Goal: Task Accomplishment & Management: Use online tool/utility

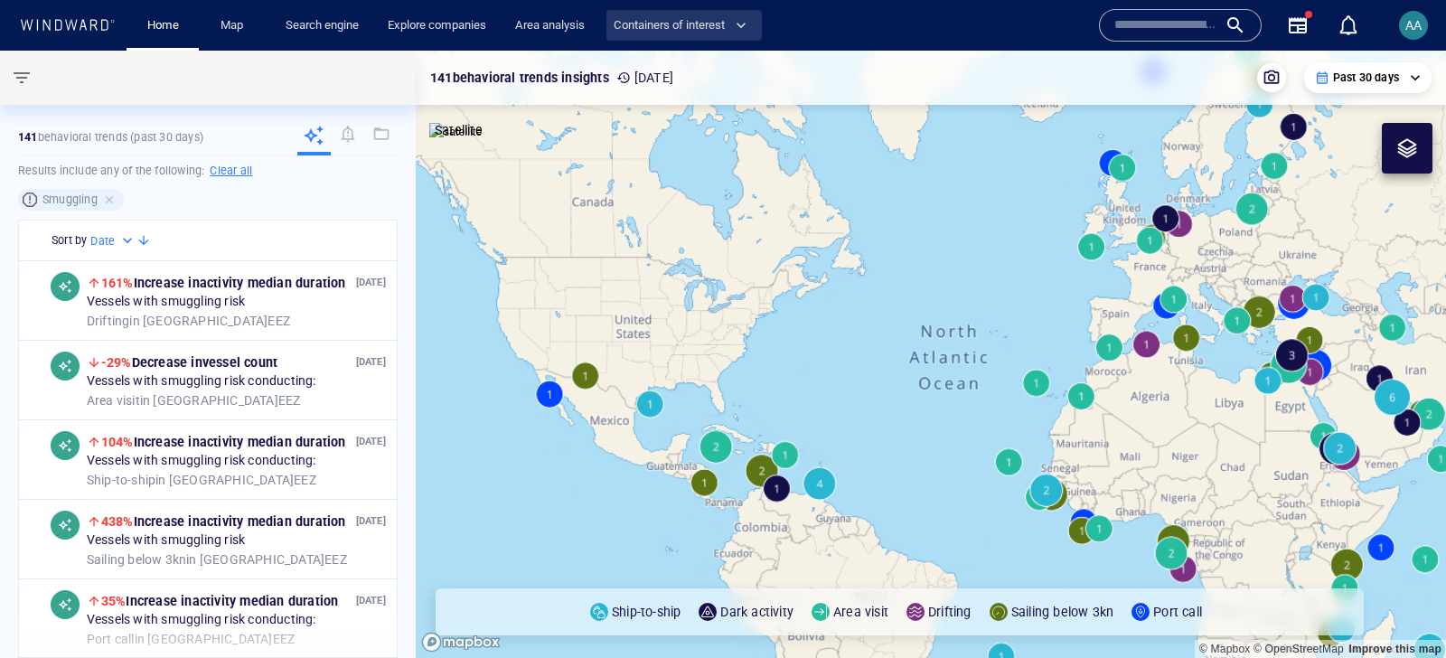
click at [669, 32] on span "Containers of interest" at bounding box center [680, 25] width 133 height 21
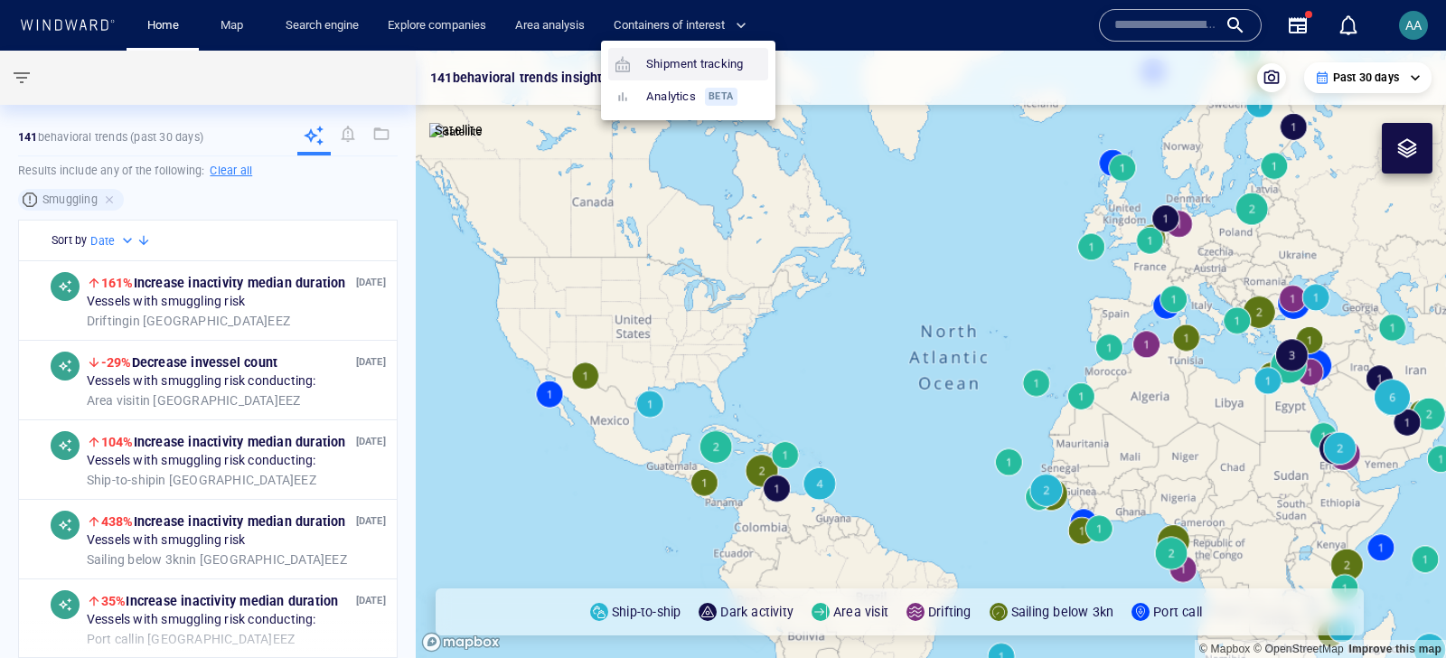
click at [677, 62] on link "Shipment tracking" at bounding box center [679, 64] width 142 height 33
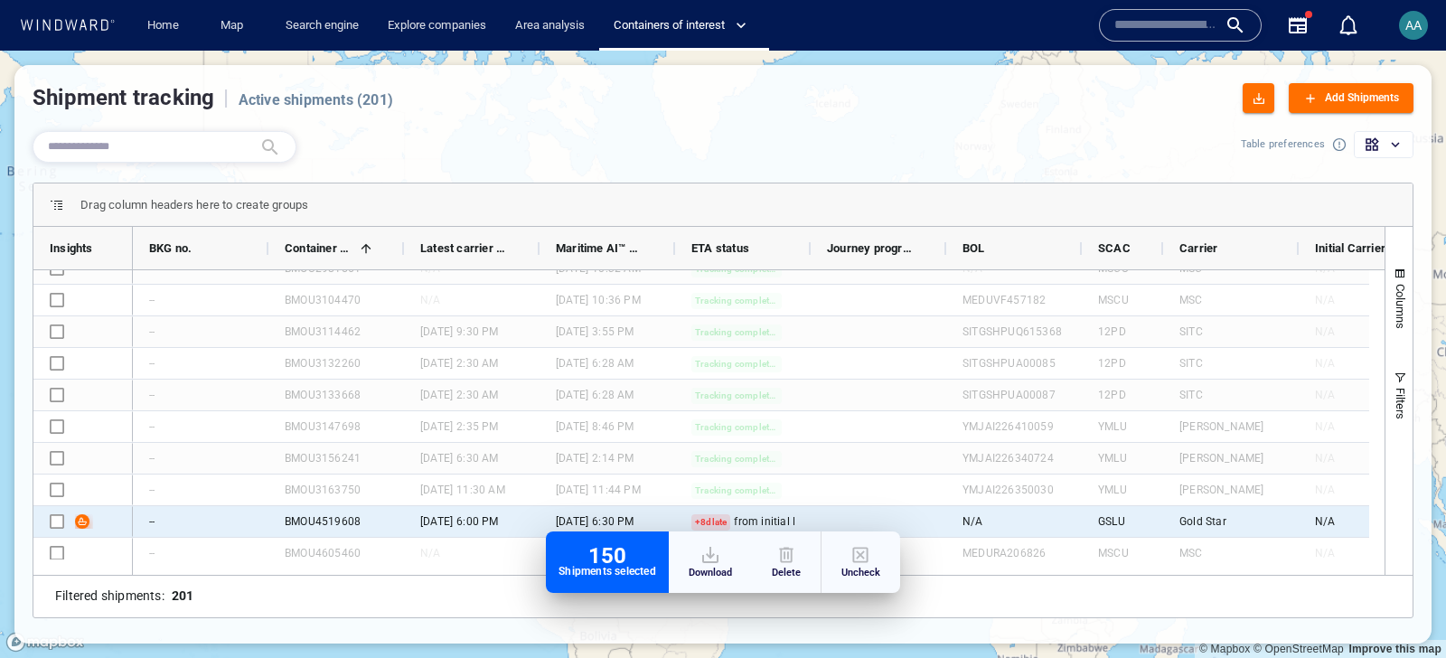
scroll to position [6068, 0]
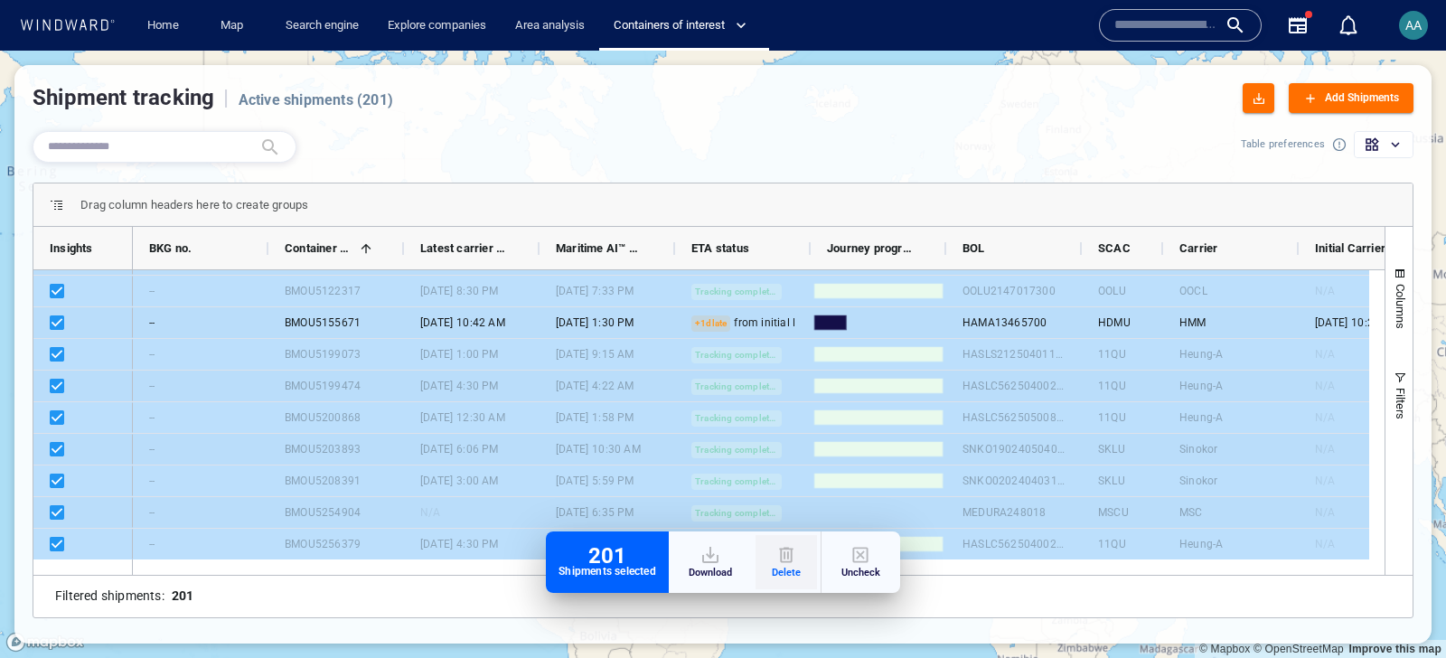
click at [796, 558] on div "button" at bounding box center [786, 555] width 29 height 22
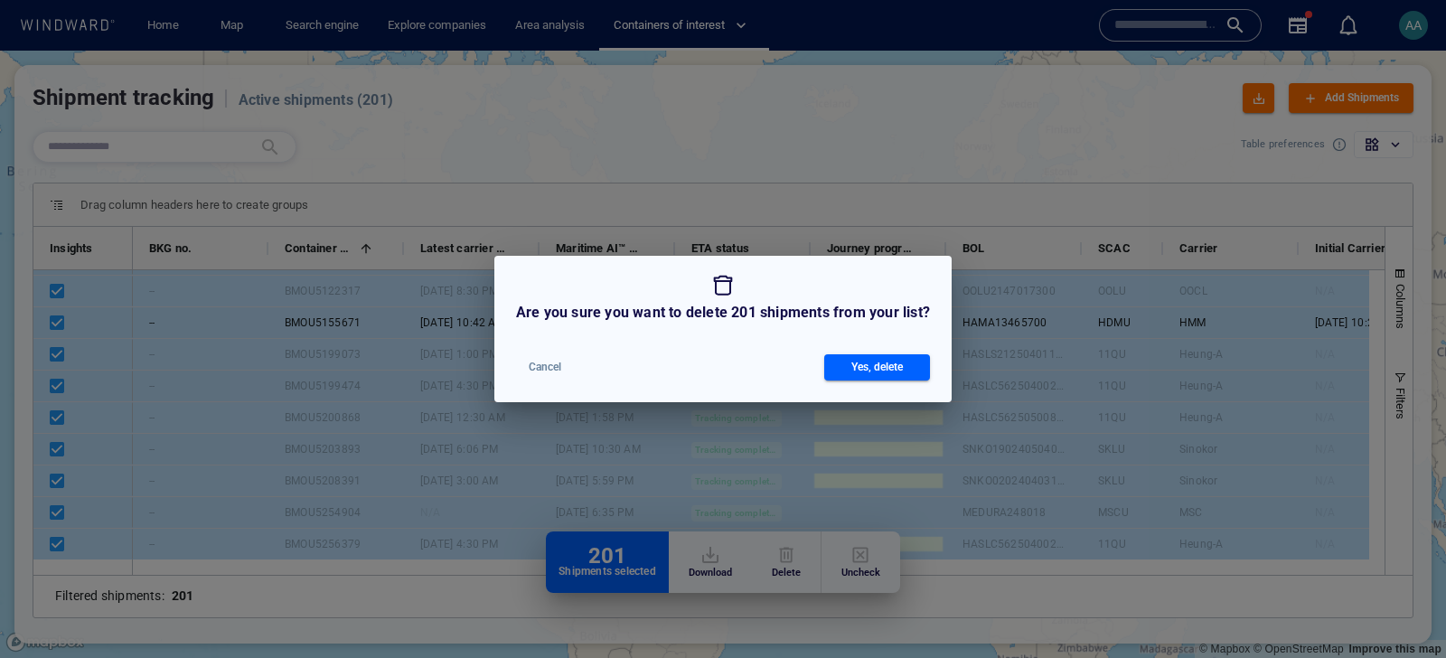
click at [860, 378] on div "Yes, delete" at bounding box center [877, 367] width 59 height 26
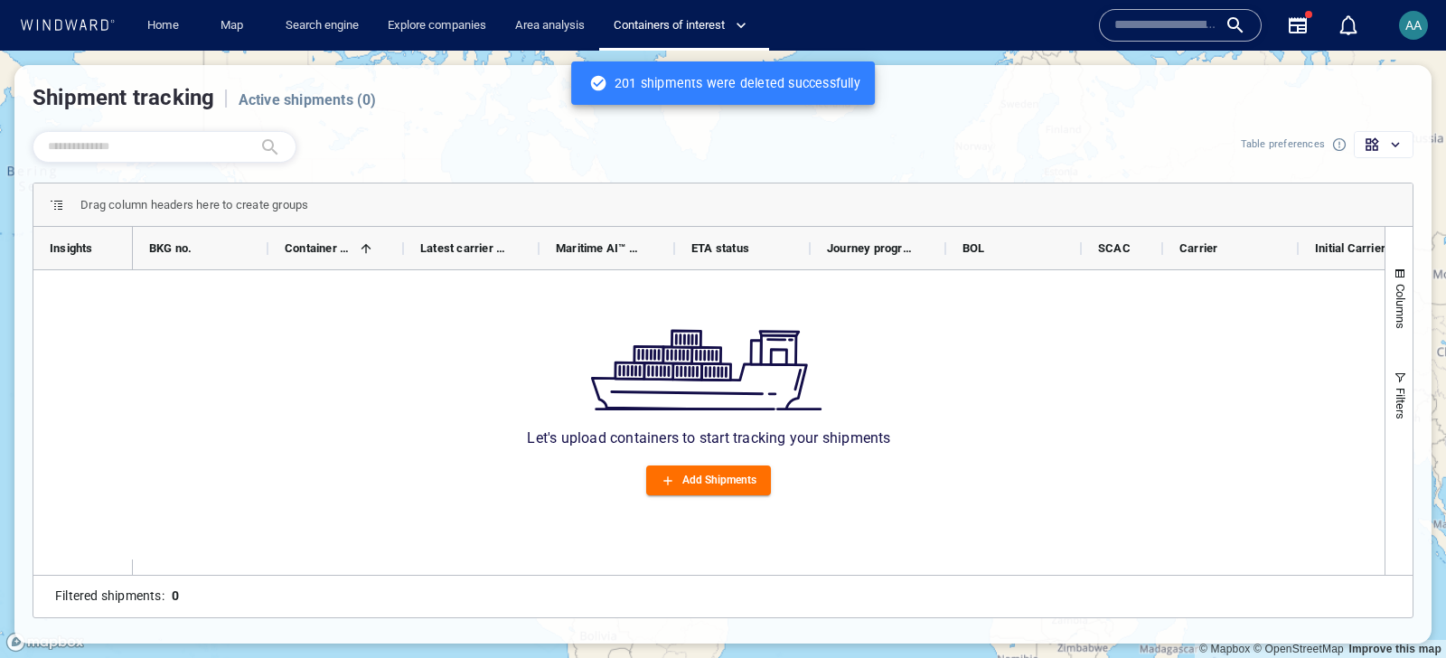
scroll to position [0, 0]
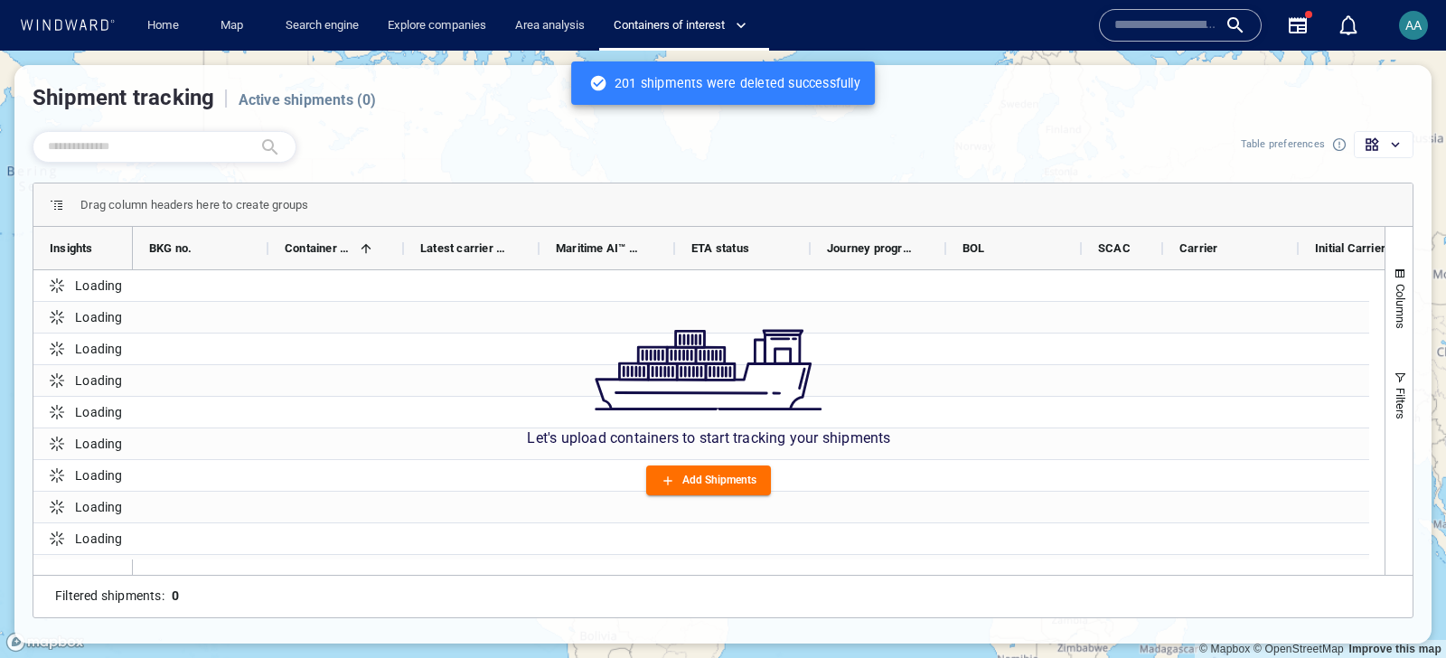
click at [728, 479] on div "Add Shipments" at bounding box center [719, 480] width 81 height 26
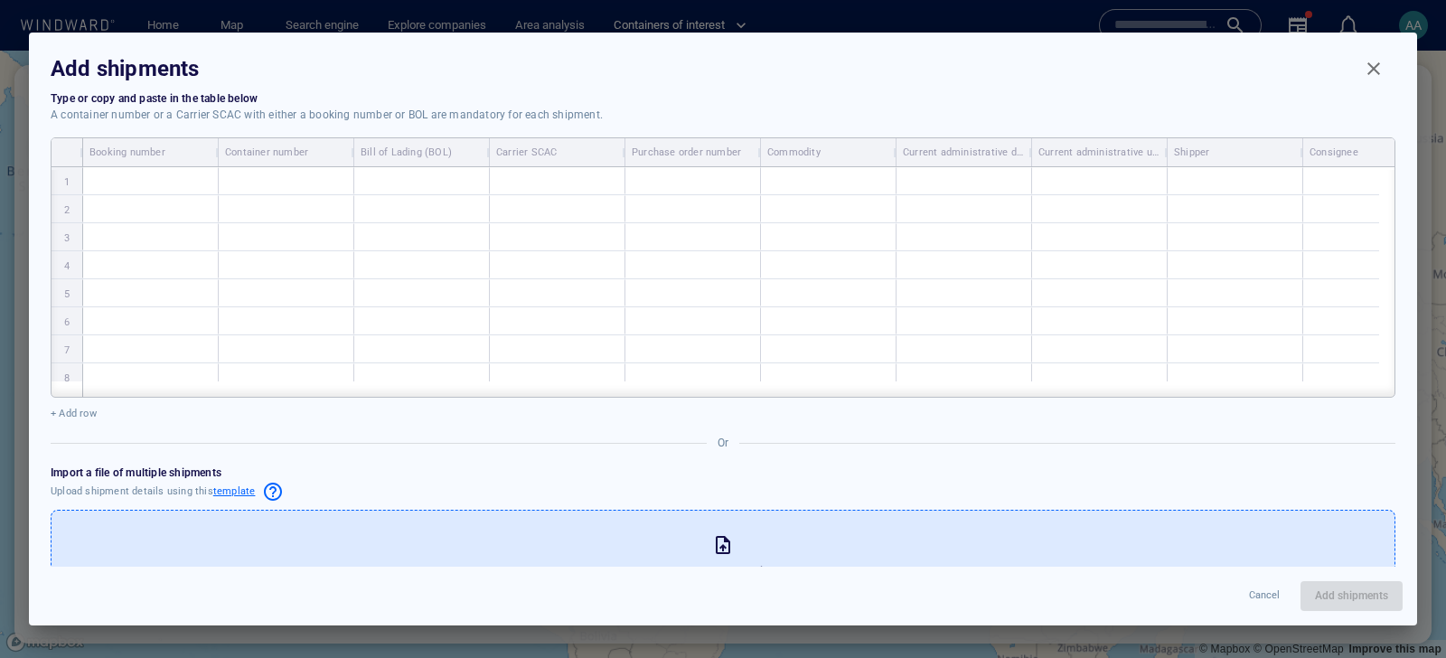
scroll to position [76, 0]
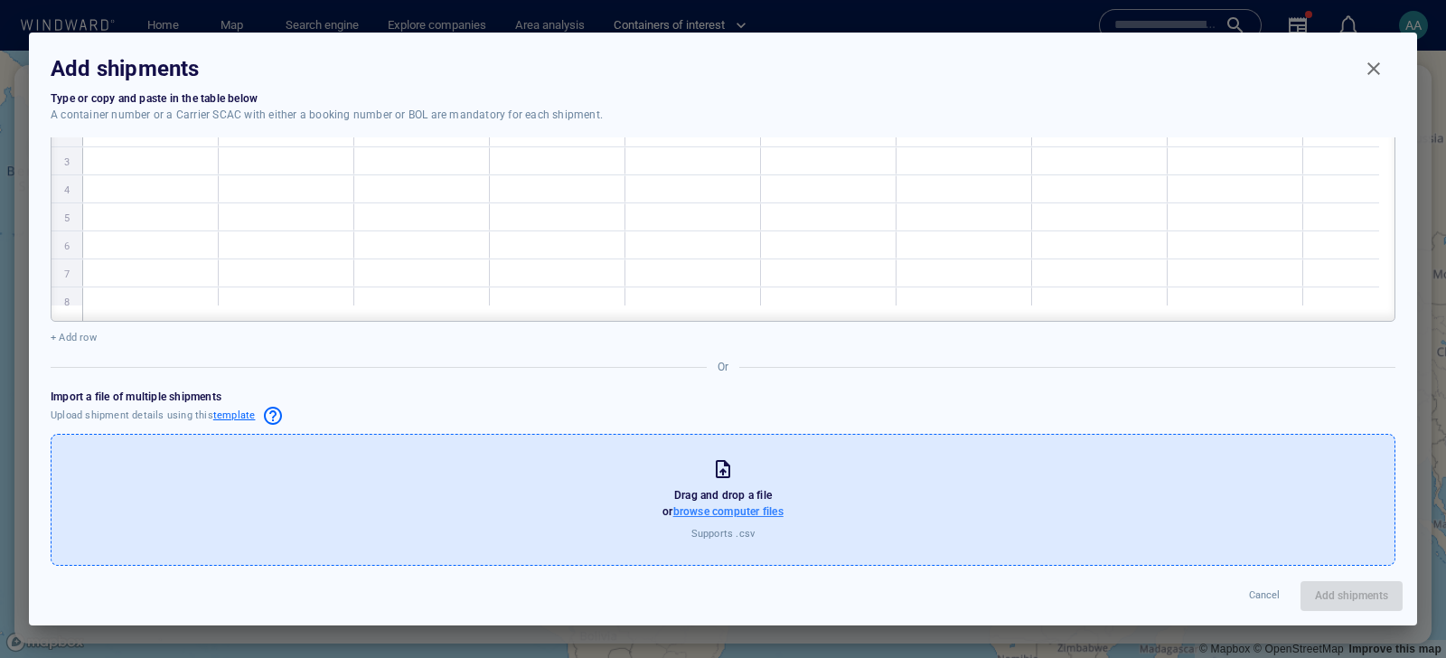
click at [711, 512] on span "browse computer files" at bounding box center [728, 511] width 110 height 13
click at [0, 0] on input "browse computer files" at bounding box center [0, 0] width 0 height 0
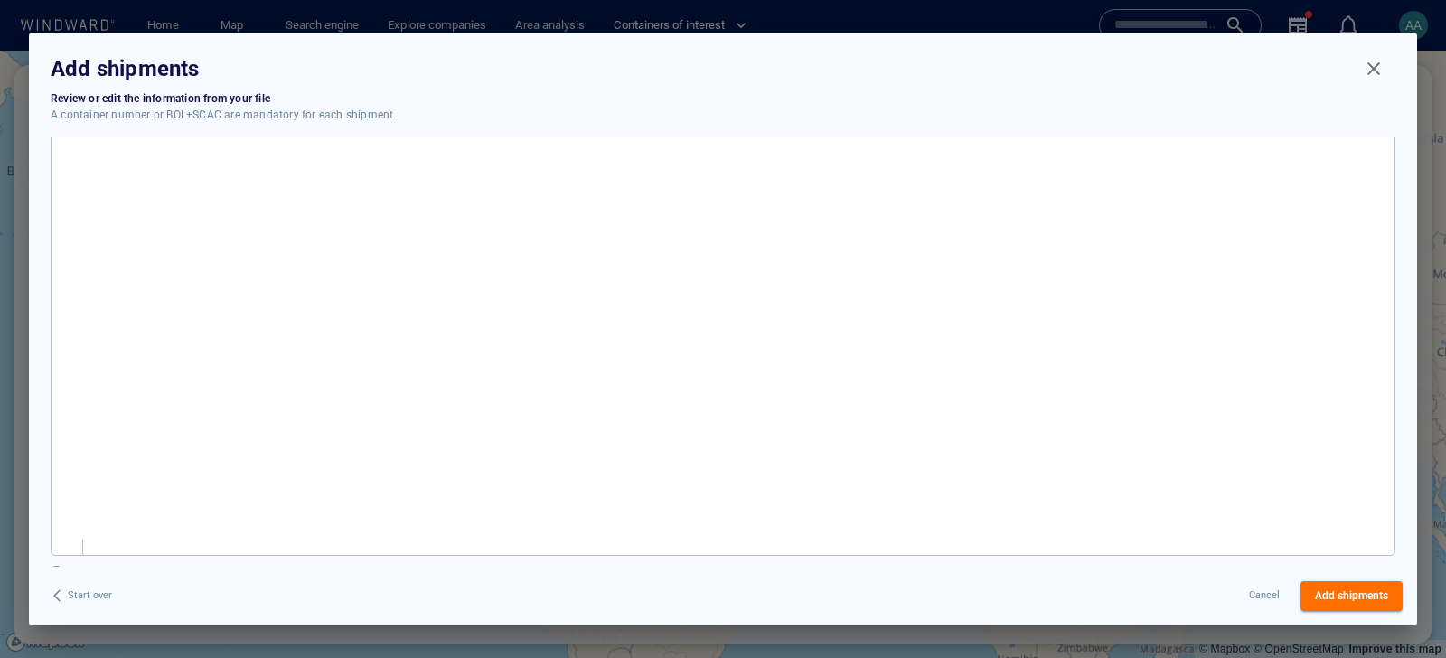
scroll to position [0, 0]
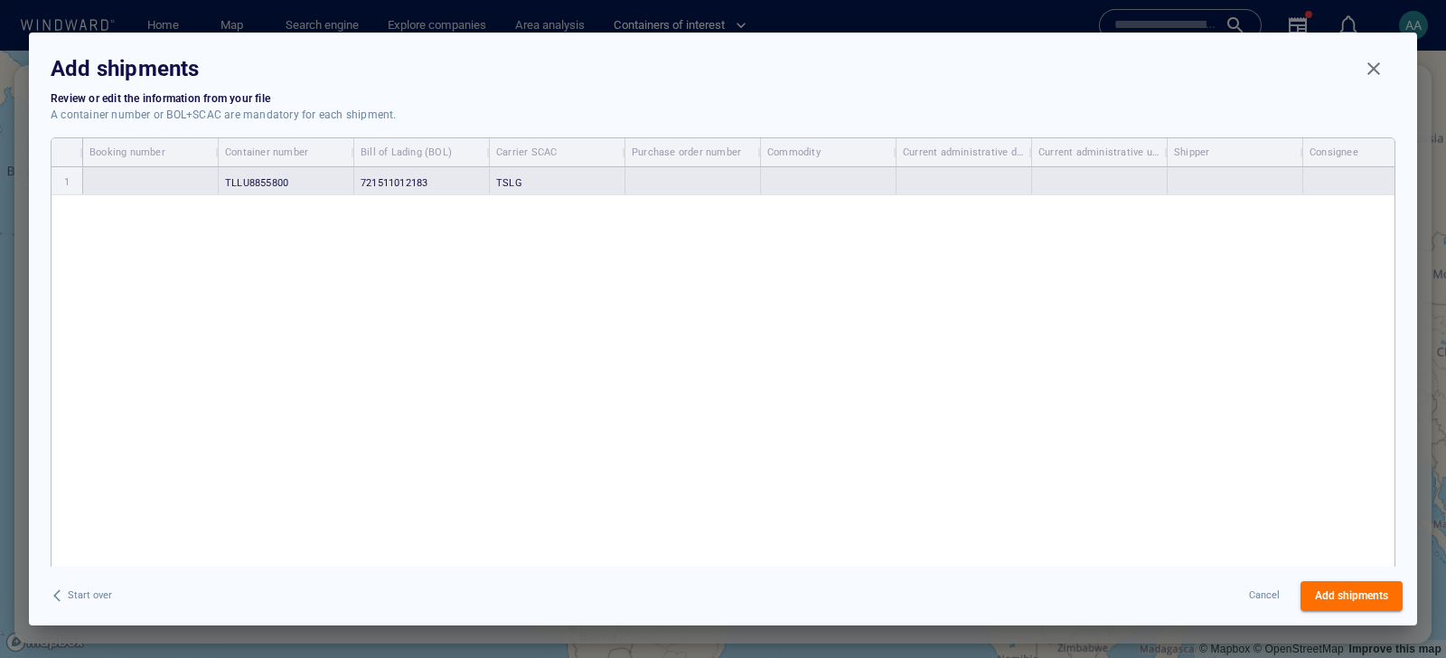
click at [530, 174] on div "TSLG" at bounding box center [558, 180] width 136 height 27
click at [531, 183] on div "TSLG" at bounding box center [558, 180] width 136 height 27
click at [531, 183] on div "TSLG" at bounding box center [558, 180] width 134 height 24
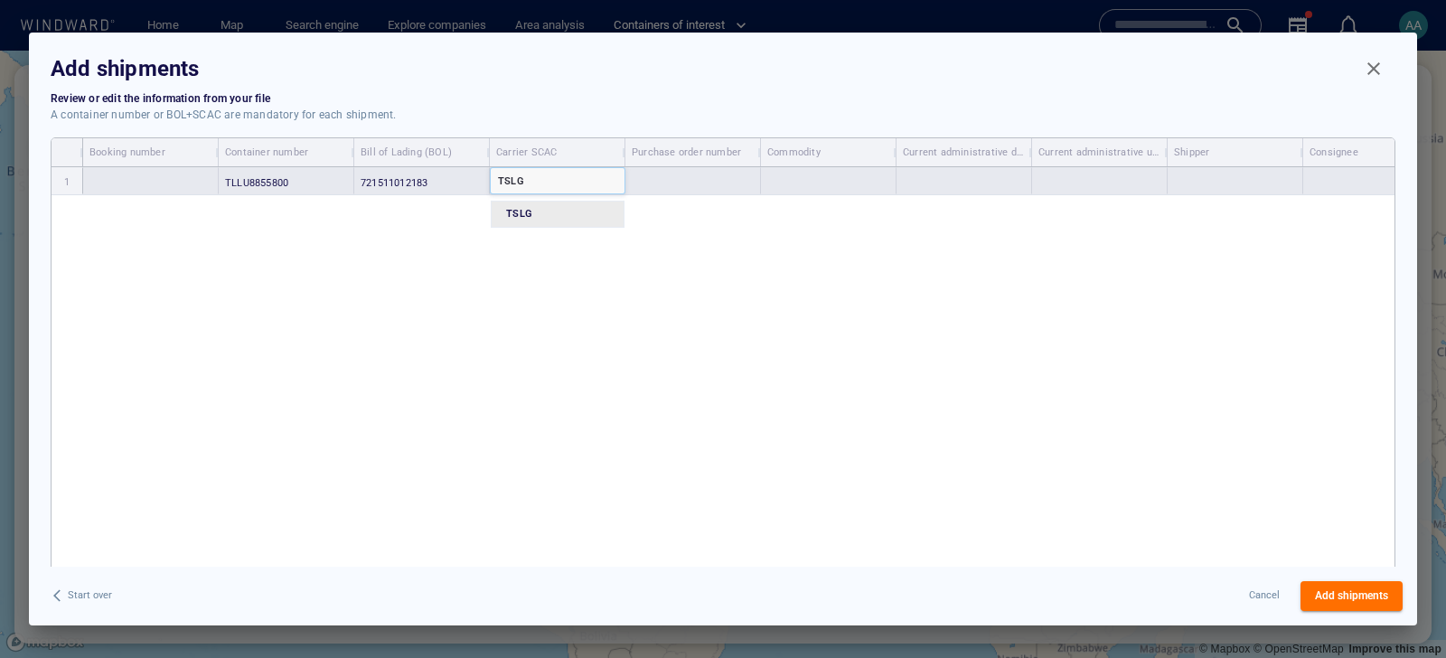
click at [531, 183] on div "TSLG" at bounding box center [558, 180] width 134 height 24
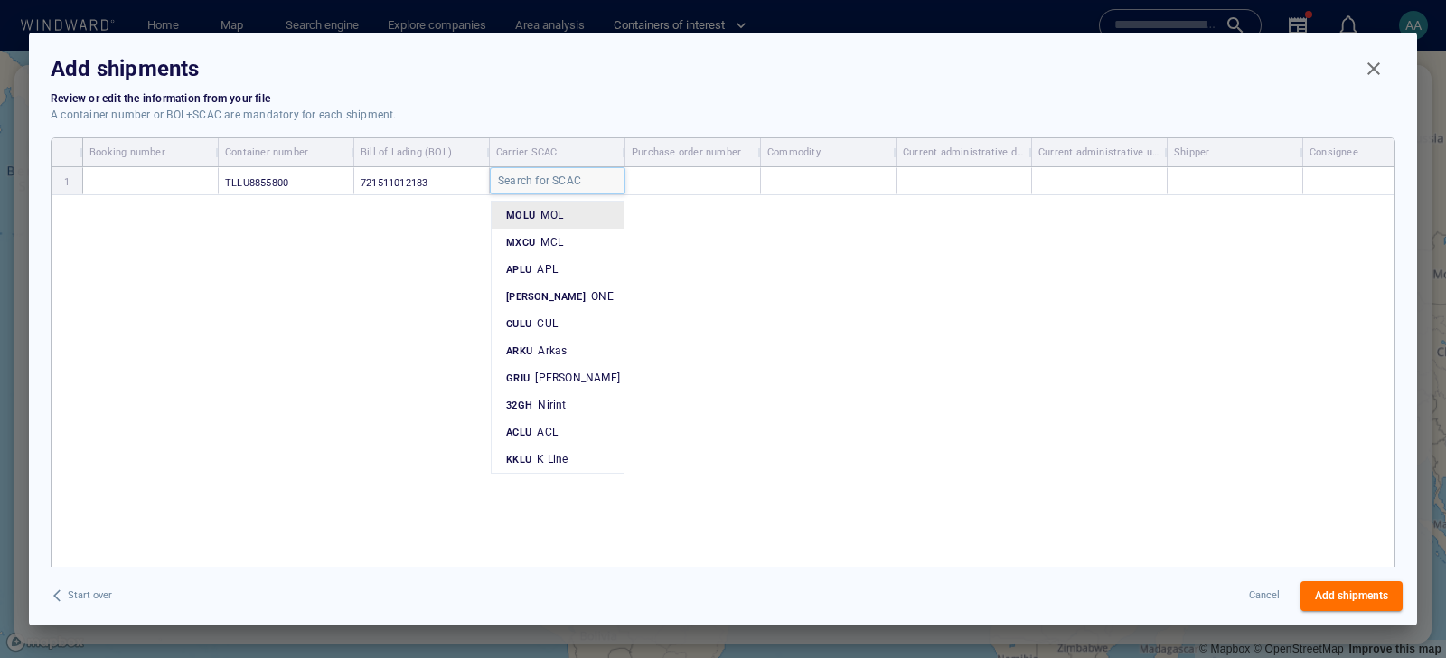
click at [1353, 587] on div "Add shipments" at bounding box center [1351, 596] width 109 height 37
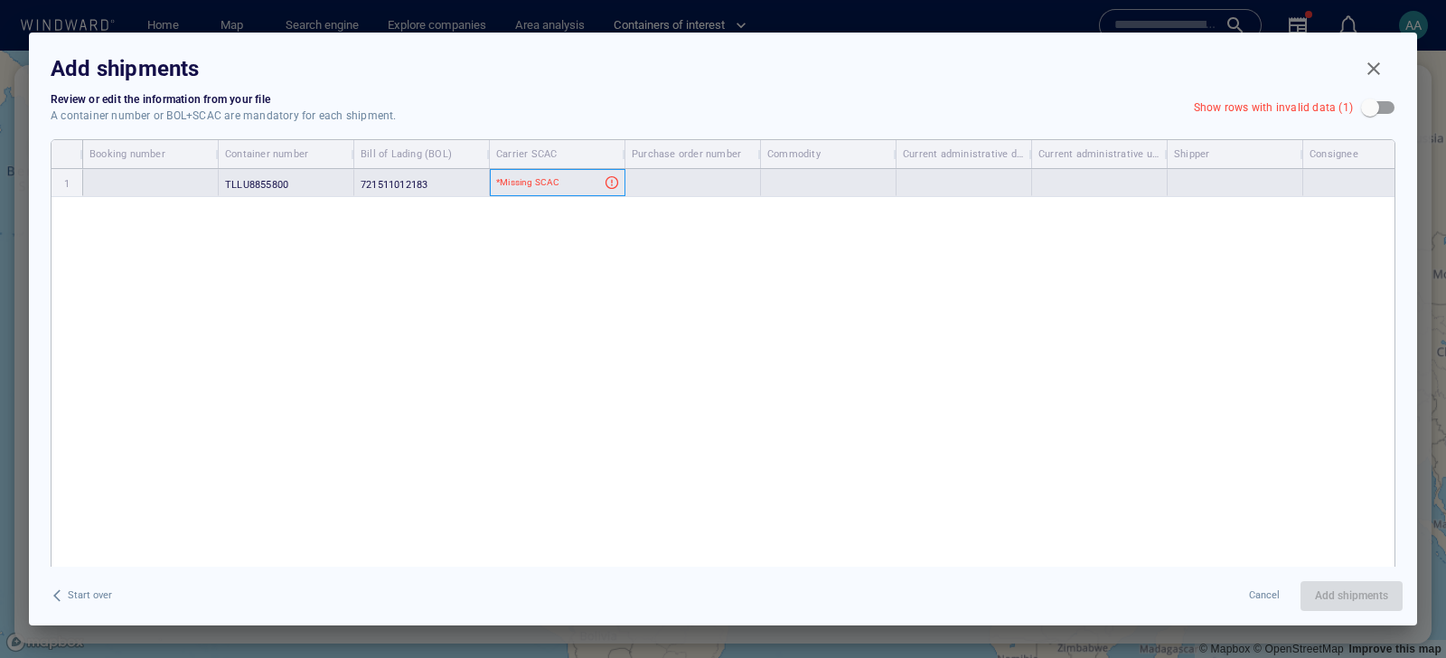
click at [571, 175] on div "*Missing SCAC" at bounding box center [550, 182] width 108 height 17
click at [565, 183] on div "*Missing SCAC" at bounding box center [550, 182] width 108 height 17
type input "*"
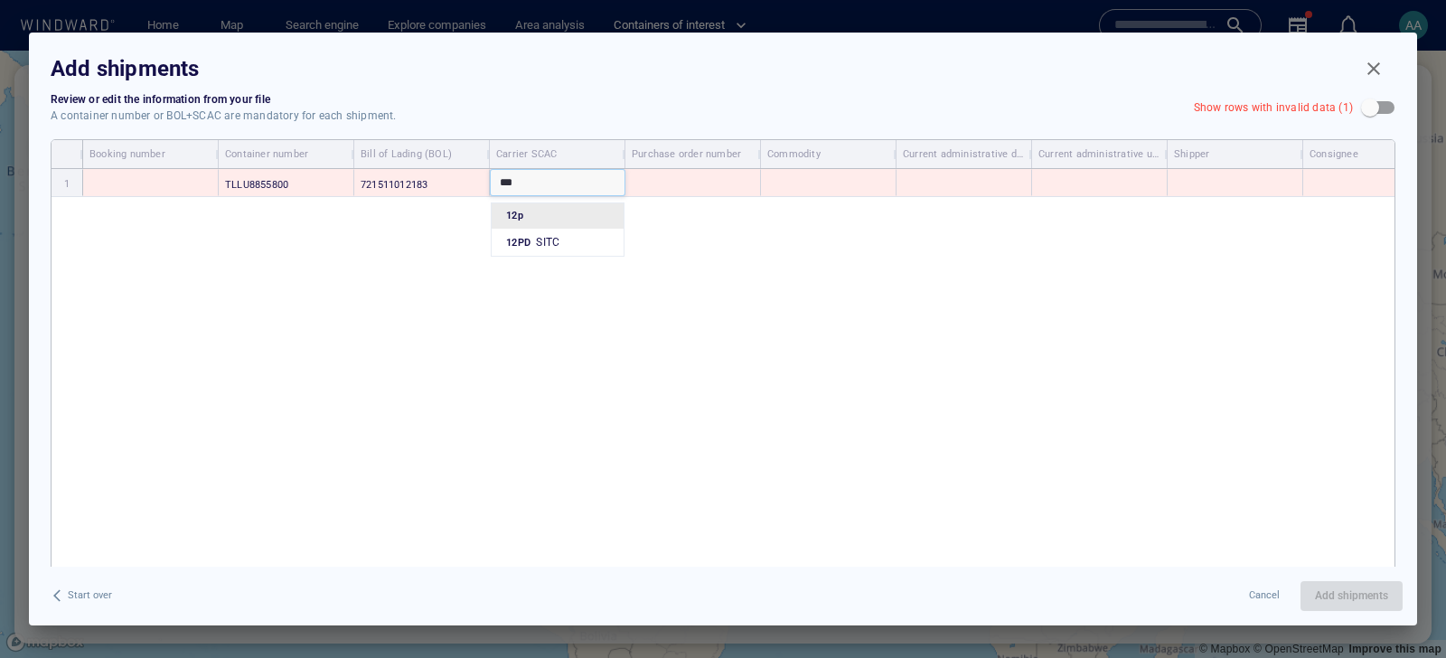
type input "****"
click at [517, 214] on span "12PD SITC" at bounding box center [532, 217] width 53 height 16
click at [1162, 468] on div "TLLU8855800 721511012183 option [object Object], selected. 121 results availabl…" at bounding box center [738, 393] width 1311 height 448
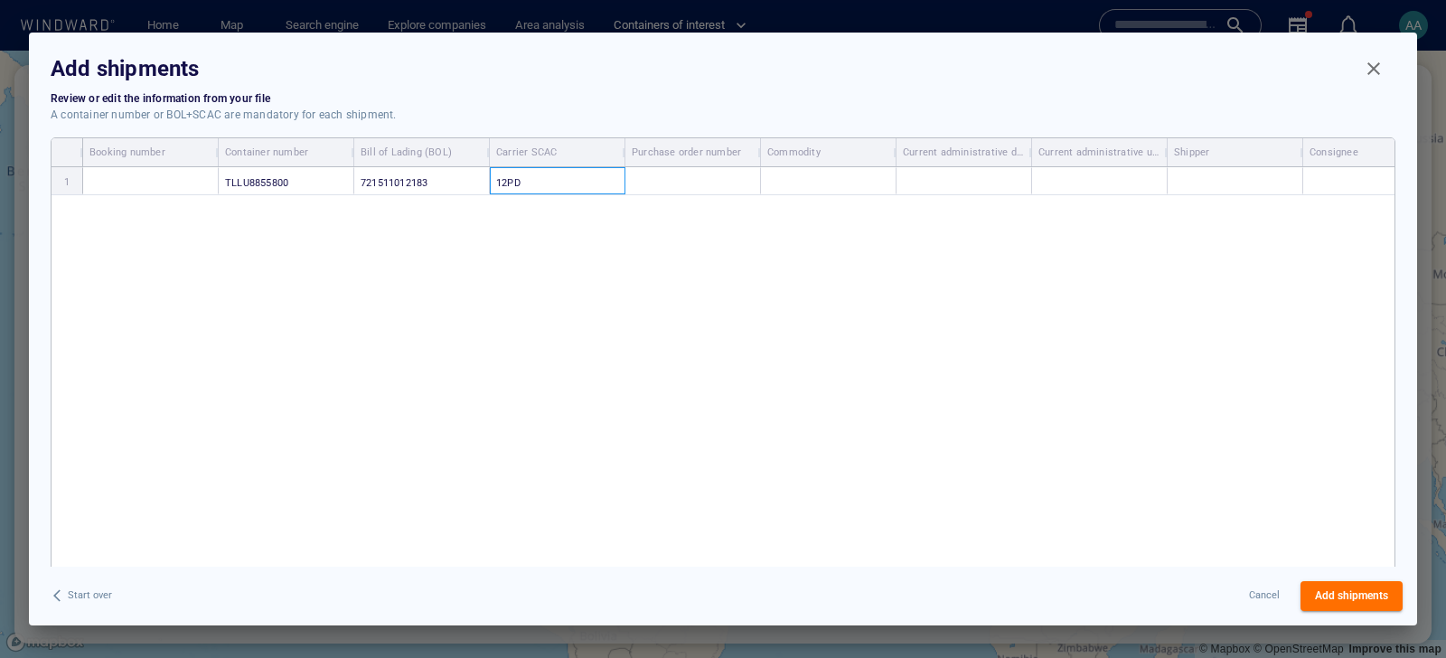
click at [1332, 591] on span "Add shipments" at bounding box center [1351, 596] width 73 height 19
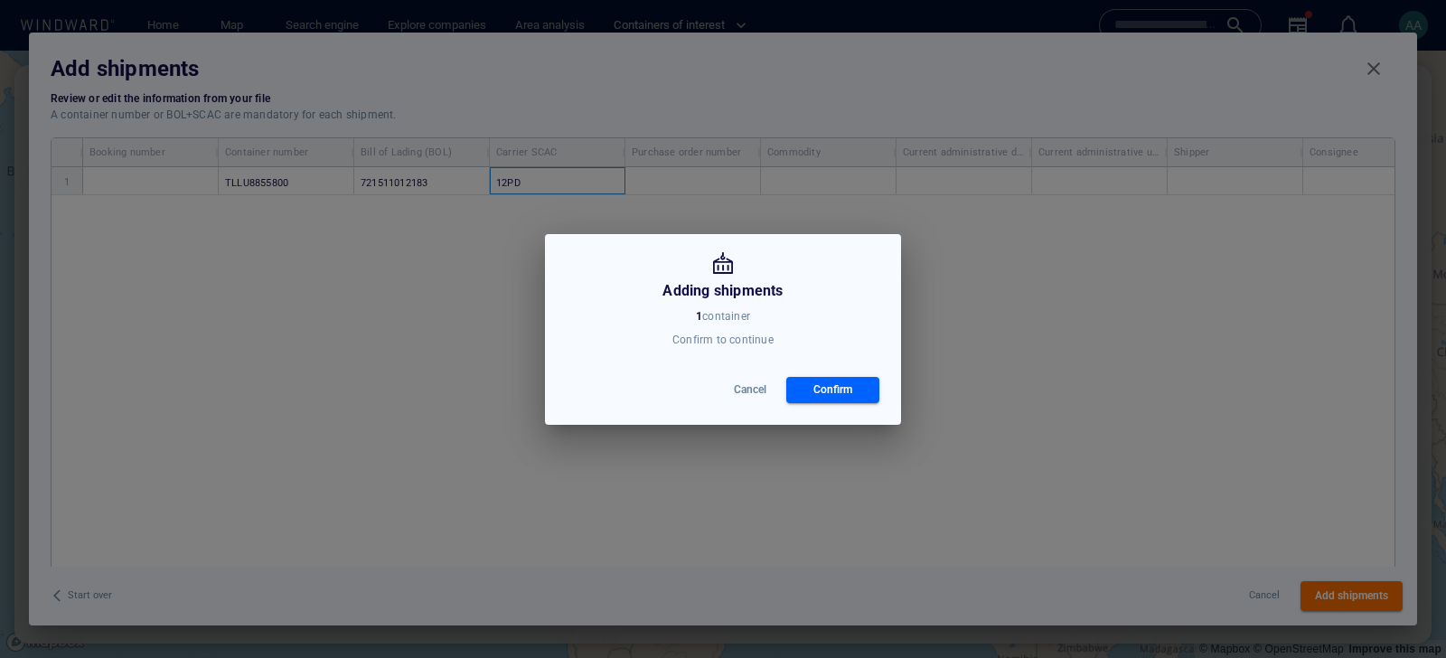
click at [816, 383] on div "Confirm" at bounding box center [833, 390] width 46 height 26
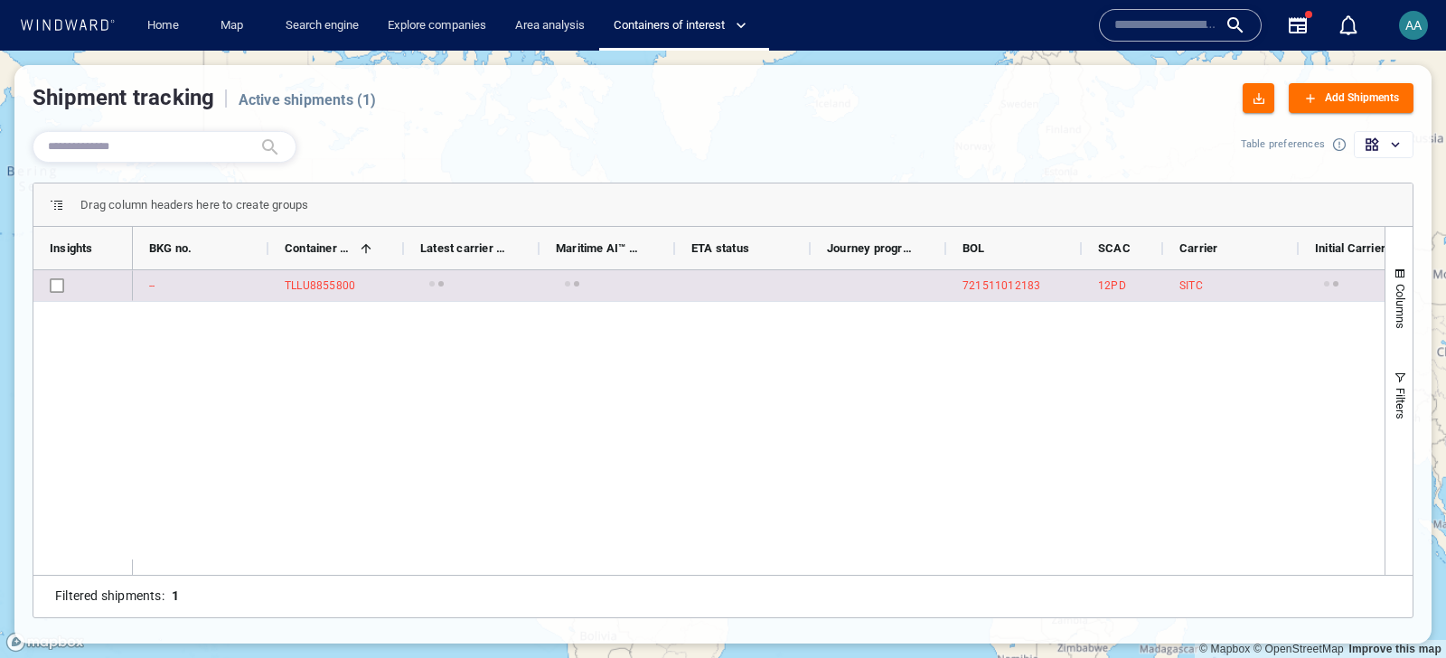
click at [310, 284] on div "TLLU8855800" at bounding box center [320, 285] width 70 height 16
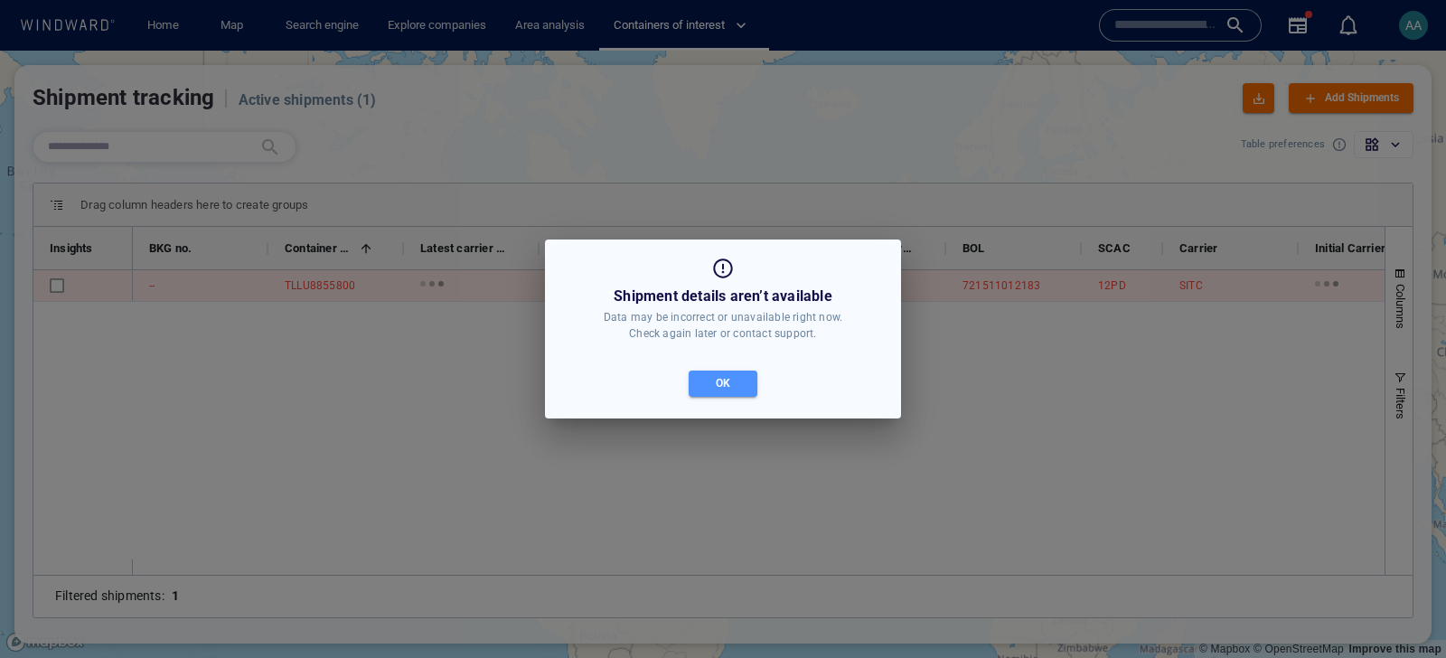
click at [745, 391] on span "OK" at bounding box center [723, 383] width 51 height 19
